Goal: Purchase product/service

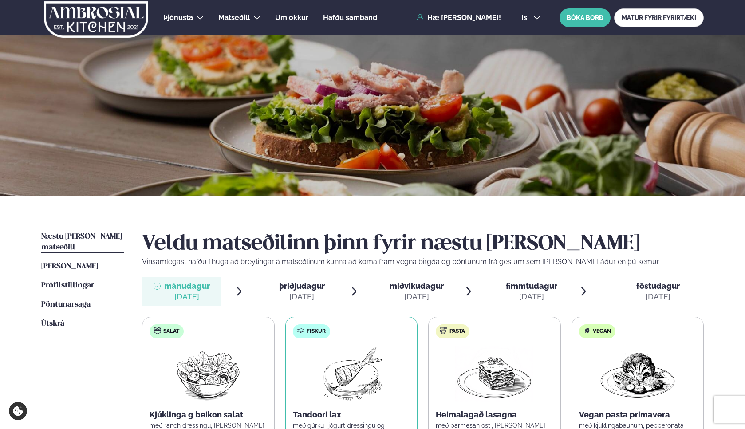
scroll to position [188, 0]
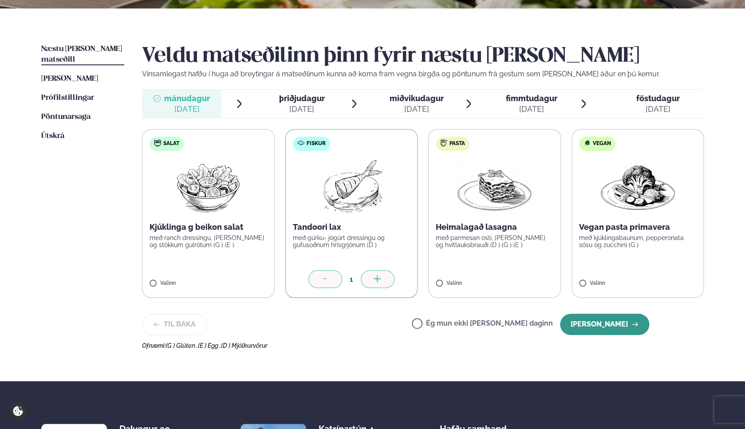
click at [602, 325] on button "[PERSON_NAME]" at bounding box center [604, 324] width 89 height 21
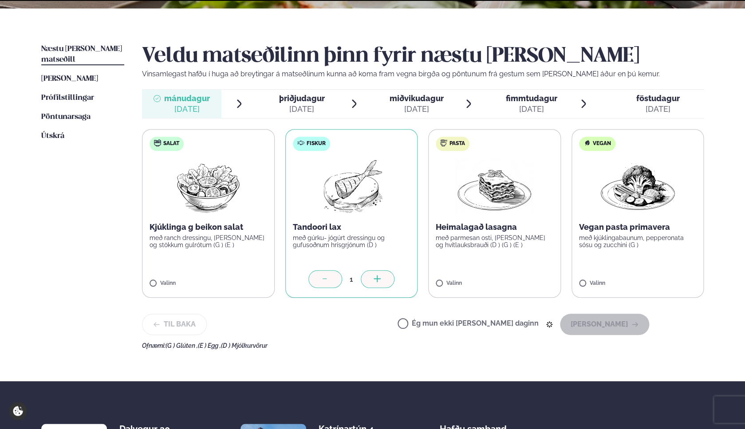
scroll to position [142, 0]
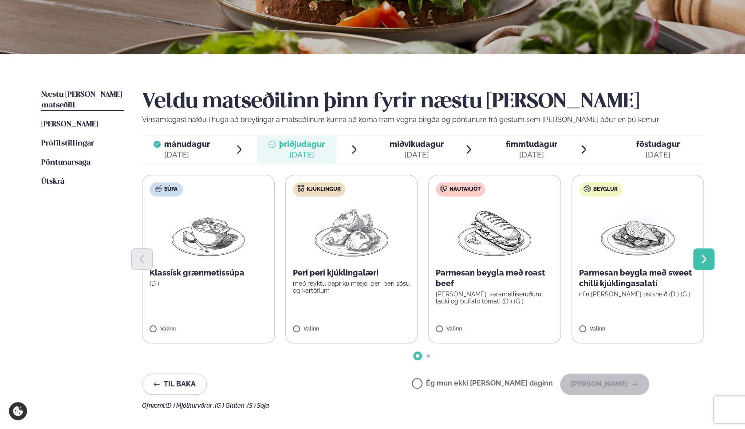
click at [703, 257] on icon "Next slide" at bounding box center [703, 259] width 11 height 11
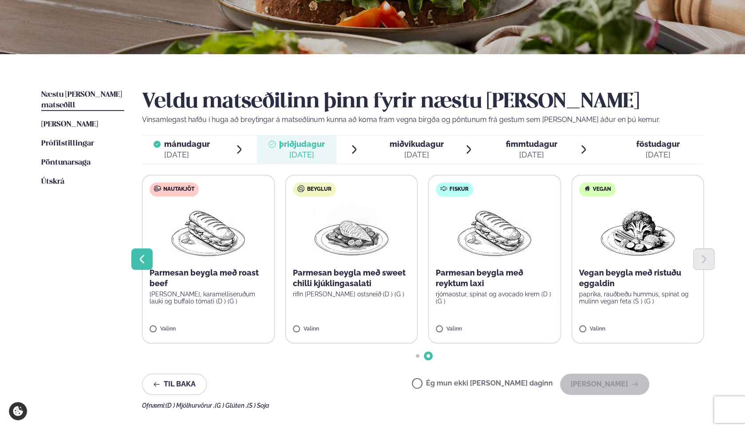
click at [150, 260] on button "Previous slide" at bounding box center [141, 258] width 21 height 21
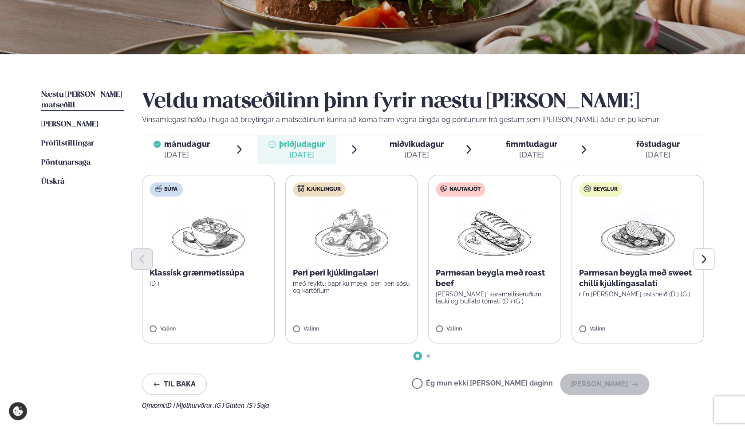
click at [357, 310] on label "Kjúklingur Peri peri kjúklingalæri með reyktu papriku mæjó, peri peri sósu og k…" at bounding box center [351, 259] width 133 height 169
click at [624, 381] on button "[PERSON_NAME]" at bounding box center [604, 383] width 89 height 21
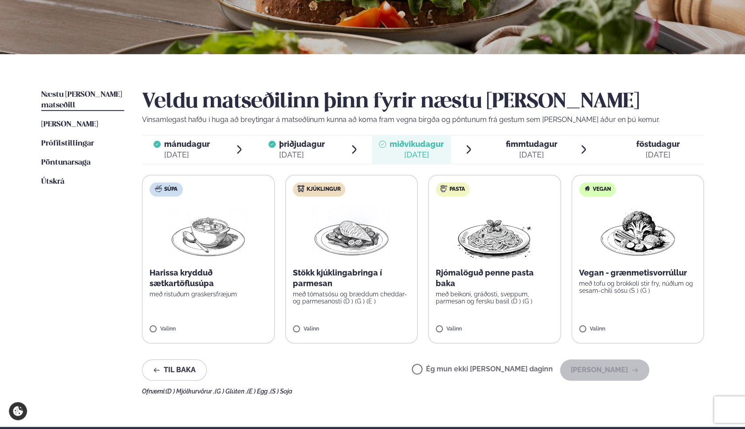
click at [375, 294] on p "með tómatsósu og bræddum cheddar- og parmesanosti (D ) (G ) (E )" at bounding box center [352, 298] width 118 height 14
click at [590, 372] on button "[PERSON_NAME]" at bounding box center [604, 369] width 89 height 21
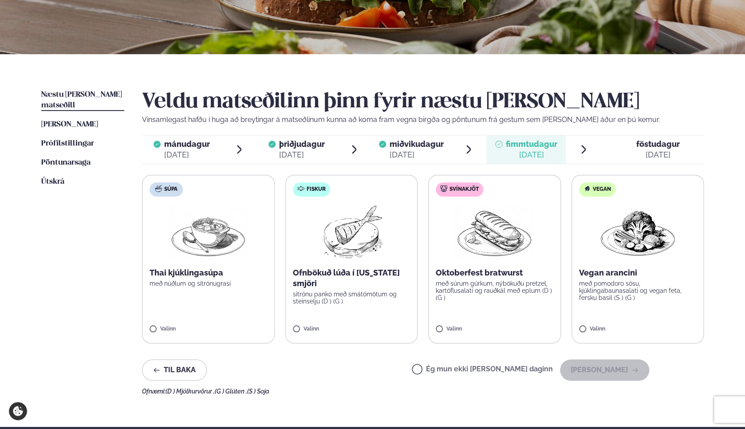
click at [366, 303] on p "sítrónu panko með smátómötum og steinselju (D ) (G )" at bounding box center [352, 298] width 118 height 14
click at [605, 377] on button "[PERSON_NAME]" at bounding box center [604, 369] width 89 height 21
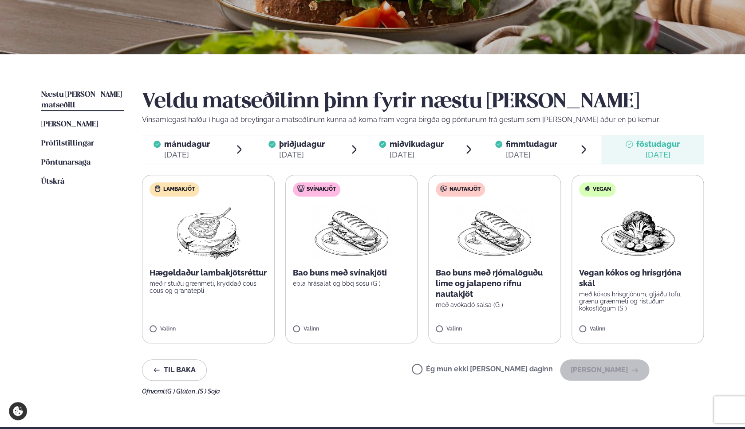
click at [214, 327] on div "Valinn" at bounding box center [208, 330] width 118 height 8
click at [604, 371] on button "[PERSON_NAME]" at bounding box center [604, 369] width 89 height 21
